Goal: Information Seeking & Learning: Learn about a topic

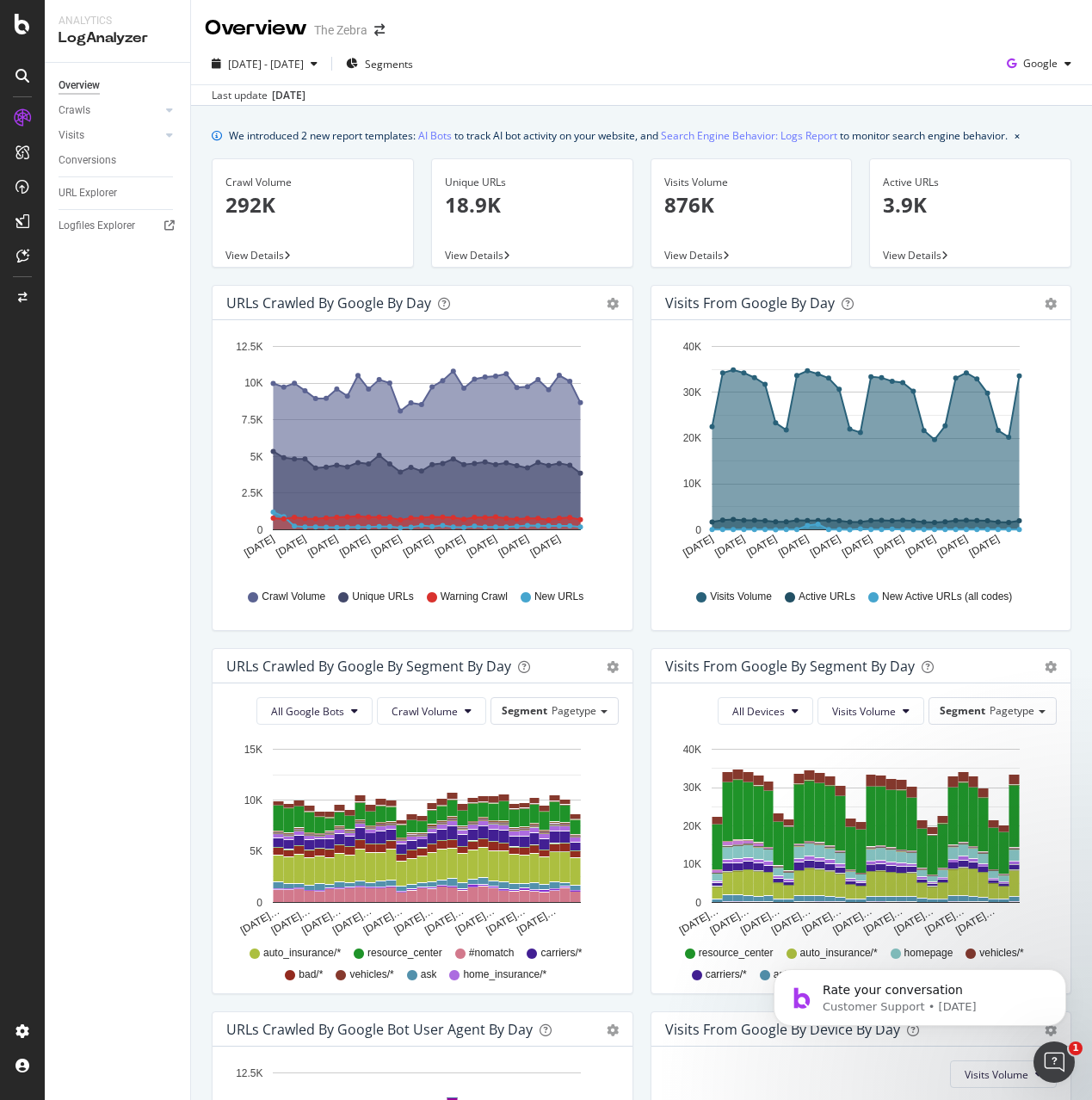
click at [458, 130] on div "We introduced 2 new report templates: AI Bots to track AI bot activity on your …" at bounding box center [618, 135] width 779 height 18
click at [448, 135] on link "AI Bots" at bounding box center [435, 135] width 34 height 18
